Goal: Obtain resource: Obtain resource

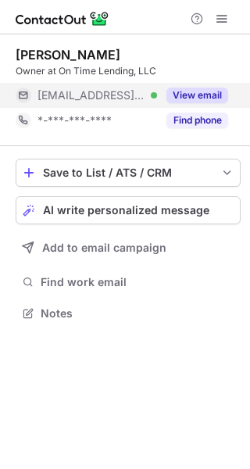
scroll to position [303, 250]
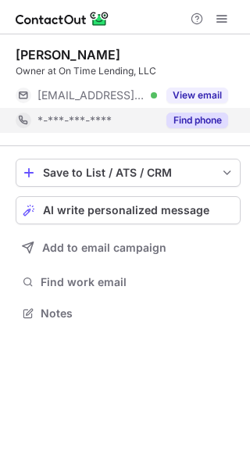
click at [206, 120] on button "Find phone" at bounding box center [198, 121] width 62 height 16
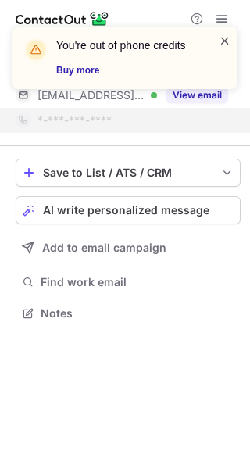
click at [225, 42] on span at bounding box center [225, 41] width 13 height 16
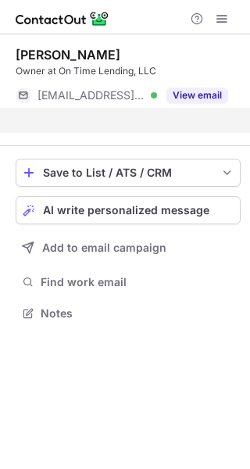
scroll to position [278, 250]
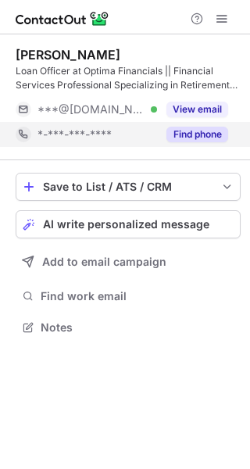
scroll to position [317, 250]
click at [206, 127] on button "Find phone" at bounding box center [198, 135] width 62 height 16
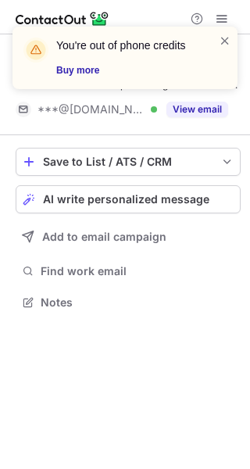
scroll to position [292, 250]
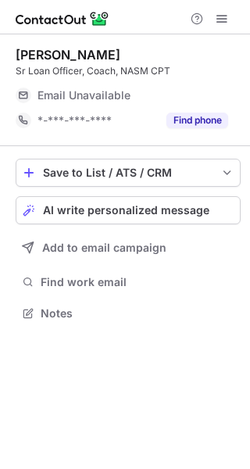
scroll to position [303, 250]
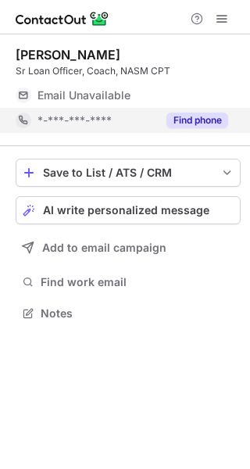
click at [208, 119] on button "Find phone" at bounding box center [198, 121] width 62 height 16
